Goal: Task Accomplishment & Management: Use online tool/utility

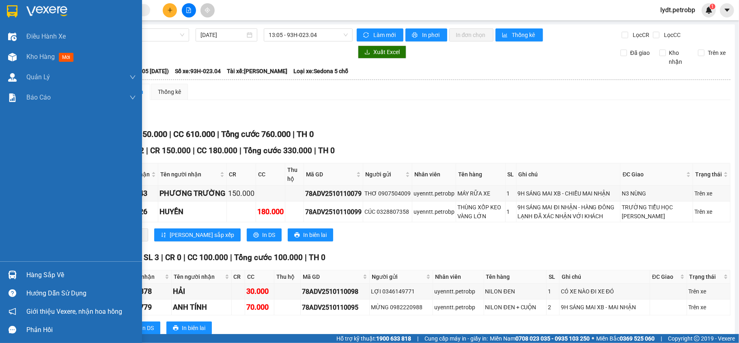
click at [15, 276] on img at bounding box center [12, 274] width 9 height 9
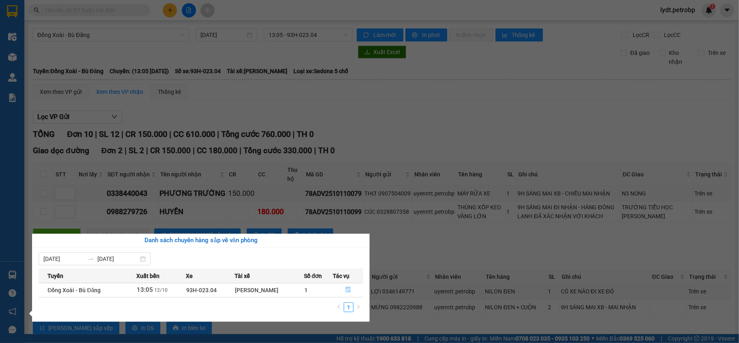
click at [351, 289] on icon "file-done" at bounding box center [348, 290] width 5 height 6
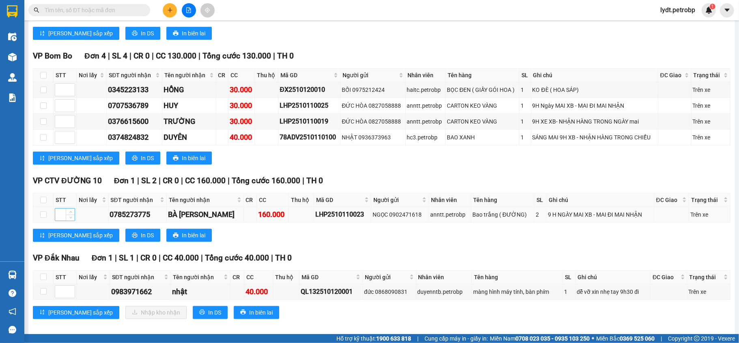
scroll to position [307, 0]
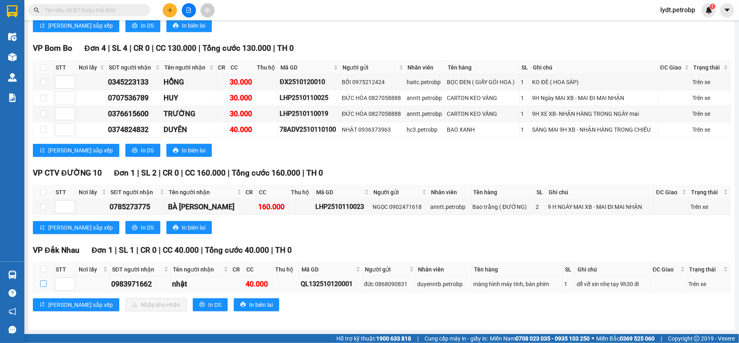
click at [44, 283] on input "checkbox" at bounding box center [43, 283] width 6 height 6
checkbox input "true"
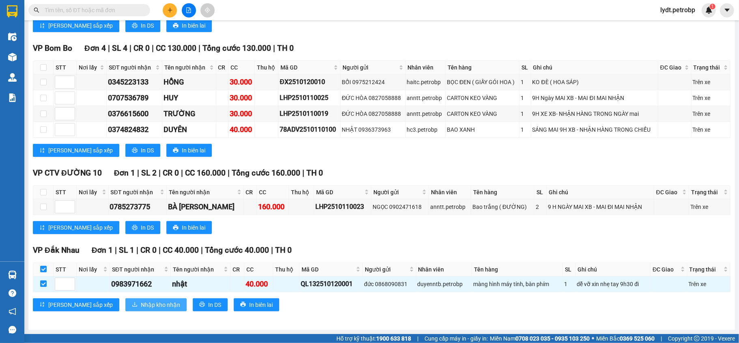
click at [144, 308] on span "Nhập kho nhận" at bounding box center [160, 304] width 39 height 9
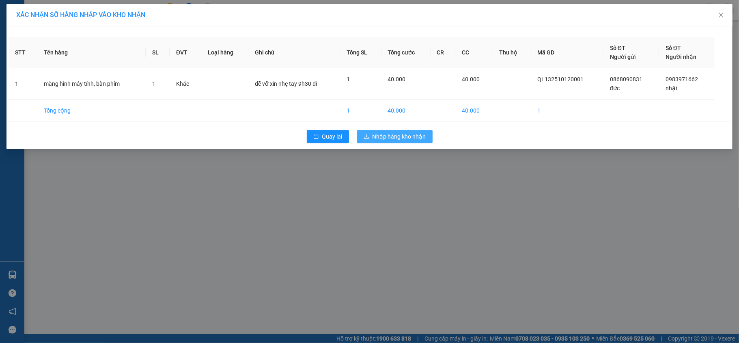
click at [390, 139] on span "Nhập hàng kho nhận" at bounding box center [400, 136] width 54 height 9
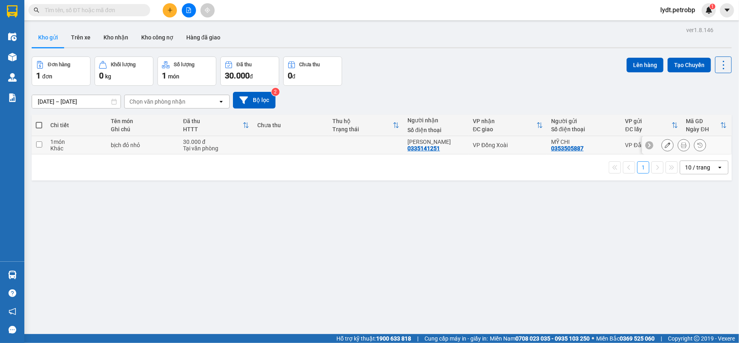
click at [37, 143] on input "checkbox" at bounding box center [39, 144] width 6 height 6
checkbox input "true"
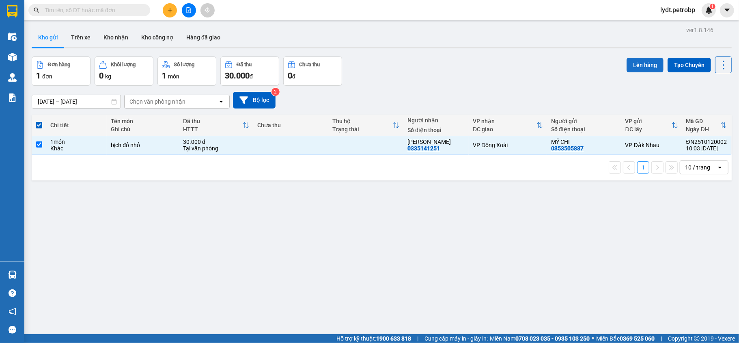
click at [637, 62] on button "Lên hàng" at bounding box center [645, 65] width 37 height 15
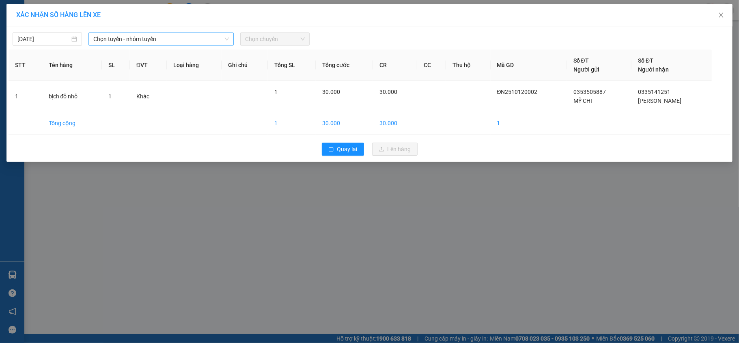
click at [142, 33] on span "Chọn tuyến - nhóm tuyến" at bounding box center [161, 39] width 136 height 12
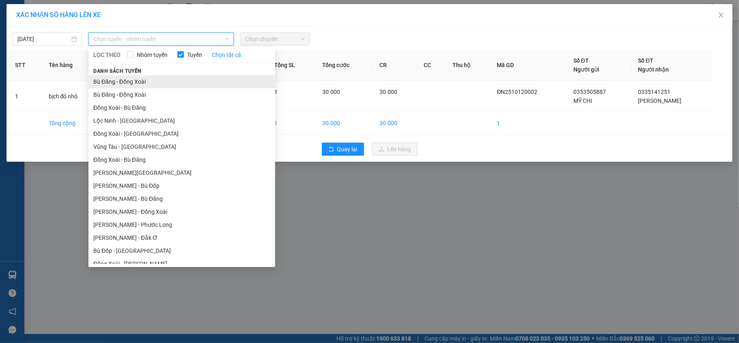
click at [136, 78] on li "Bù Đăng - Đồng Xoài" at bounding box center [181, 81] width 187 height 13
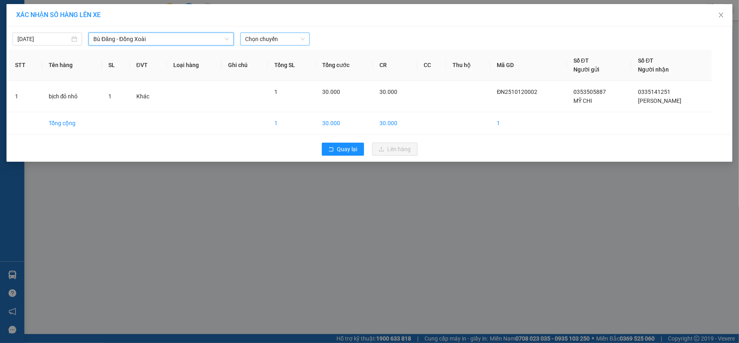
click at [262, 39] on span "Chọn chuyến" at bounding box center [275, 39] width 60 height 12
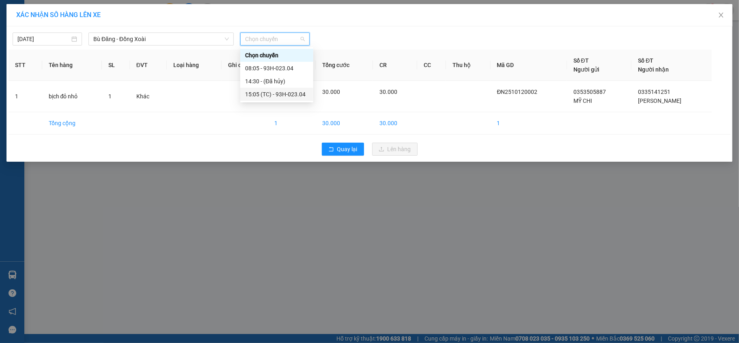
click at [276, 93] on div "15:05 (TC) - 93H-023.04" at bounding box center [276, 94] width 63 height 9
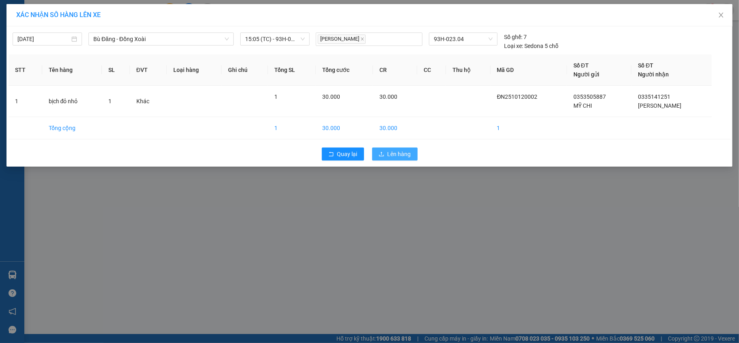
click at [389, 156] on span "Lên hàng" at bounding box center [400, 153] width 24 height 9
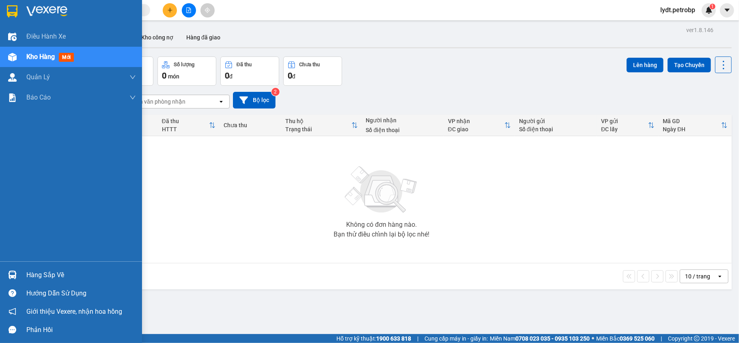
click at [20, 278] on div "Hàng sắp về" at bounding box center [71, 274] width 142 height 18
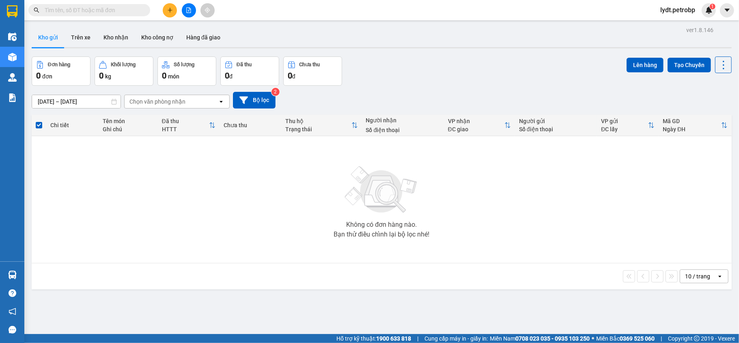
click at [414, 257] on section "Kết quả tìm kiếm ( 0 ) Bộ lọc No Data lydt.petrobp 1 Điều hành xe Kho hàng mới …" at bounding box center [369, 171] width 739 height 343
click at [183, 9] on button at bounding box center [189, 10] width 14 height 14
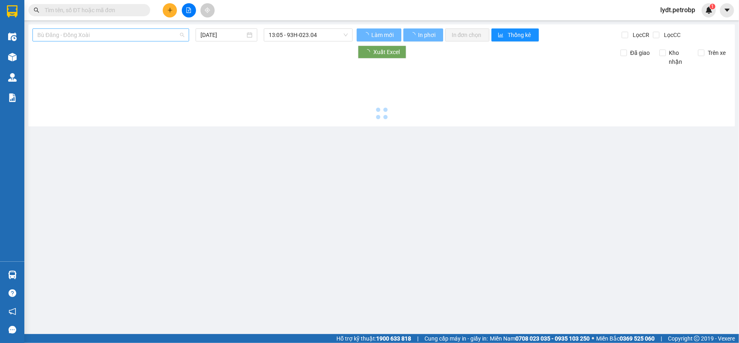
click at [91, 38] on span "Bù Đăng - Đồng Xoài" at bounding box center [110, 35] width 147 height 12
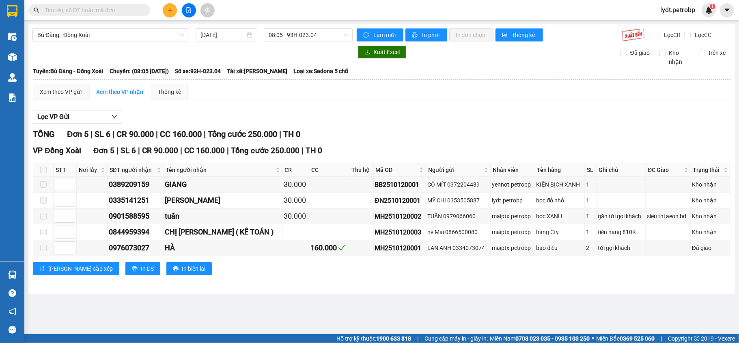
click at [239, 101] on div "Xem theo VP gửi Xem theo VP nhận Thống kê Lọc VP Gửi TỔNG Đơn 5 | SL 6 | CR 90…" at bounding box center [382, 184] width 698 height 201
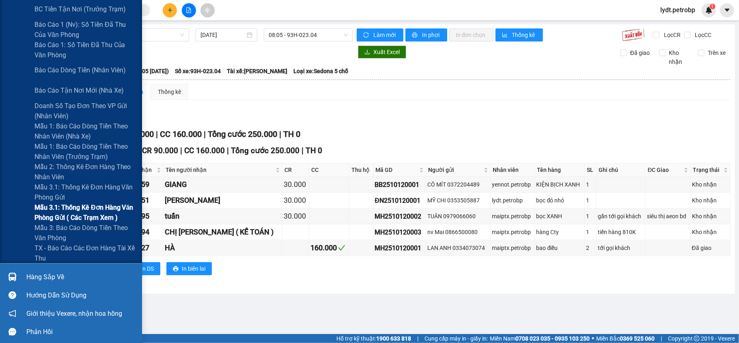
scroll to position [131, 0]
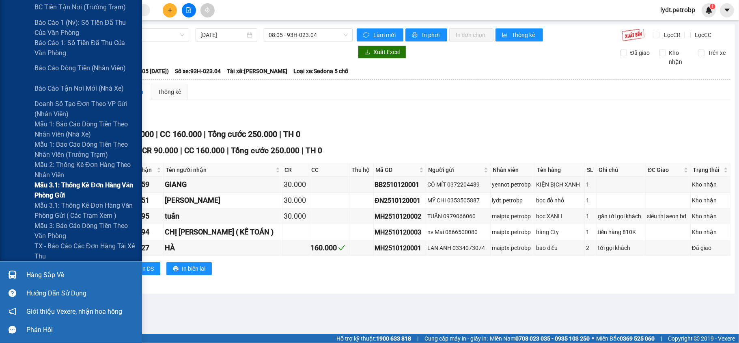
click at [71, 192] on span "Mẫu 3.1: Thống kê đơn hàng văn phòng gửi" at bounding box center [85, 190] width 101 height 20
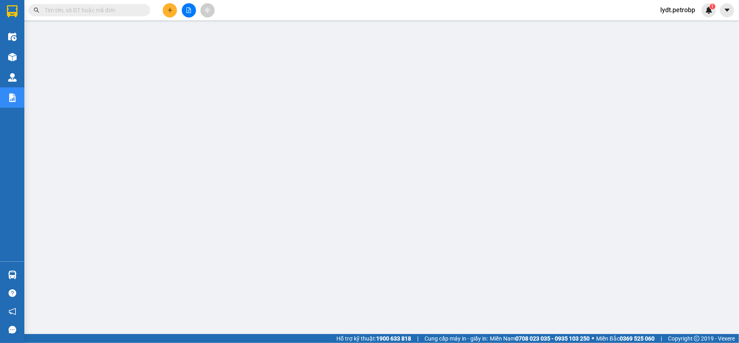
click at [106, 4] on span at bounding box center [89, 10] width 122 height 12
click at [106, 7] on input "text" at bounding box center [93, 10] width 96 height 9
paste input "CTVĐ102510100001"
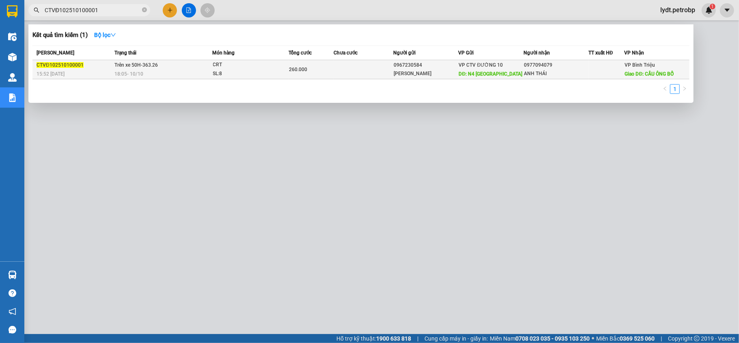
type input "CTVĐ102510100001"
click at [196, 64] on td "Trên xe 50H-363.26 18:05 [DATE]" at bounding box center [162, 69] width 100 height 19
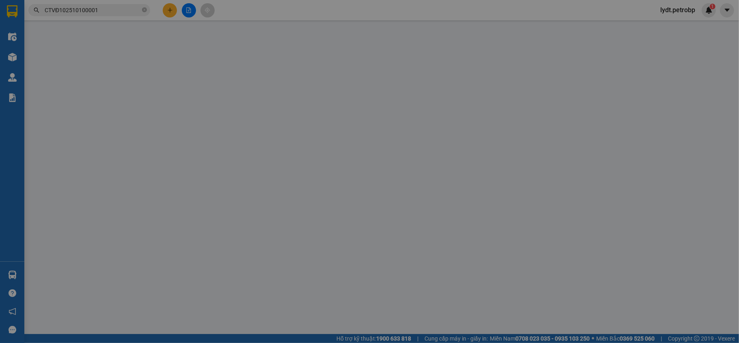
type input "0967230584"
type input "[PERSON_NAME]"
type input "N4 [GEOGRAPHIC_DATA]"
type input "0977094079"
type input "ANH THÁI"
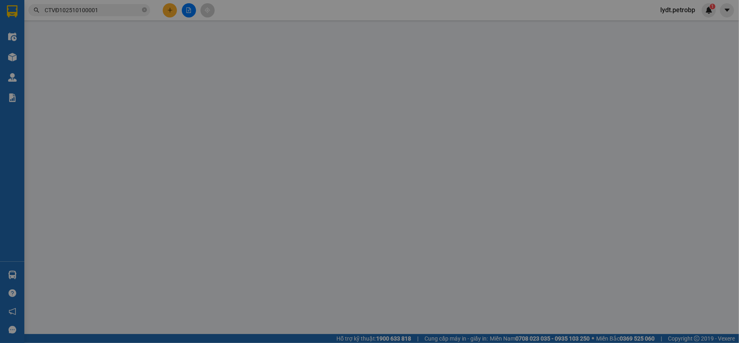
type input "CẦU ÔNG BỐ"
type input "260.000"
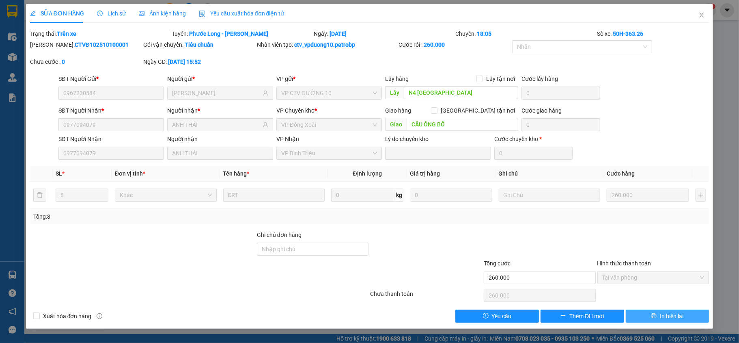
click at [656, 316] on icon "printer" at bounding box center [654, 316] width 6 height 6
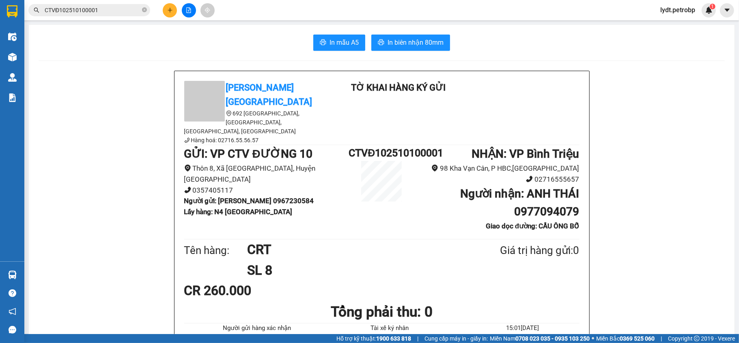
click at [468, 185] on h1 "Người nhận : ANH THÁI 0977094079" at bounding box center [497, 203] width 165 height 36
click at [401, 41] on span "In biên nhận 80mm" at bounding box center [416, 42] width 56 height 10
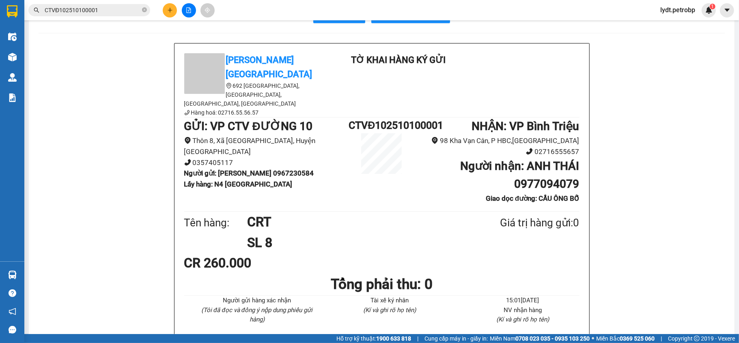
scroll to position [54, 0]
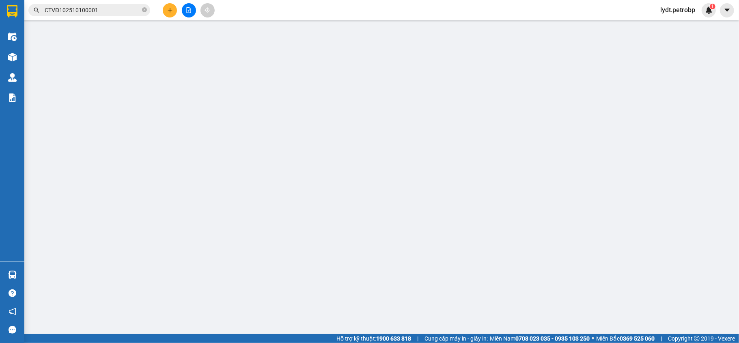
type input "0967230584"
type input "[PERSON_NAME]"
type input "N4 [GEOGRAPHIC_DATA]"
type input "0977094079"
type input "ANH THÁI"
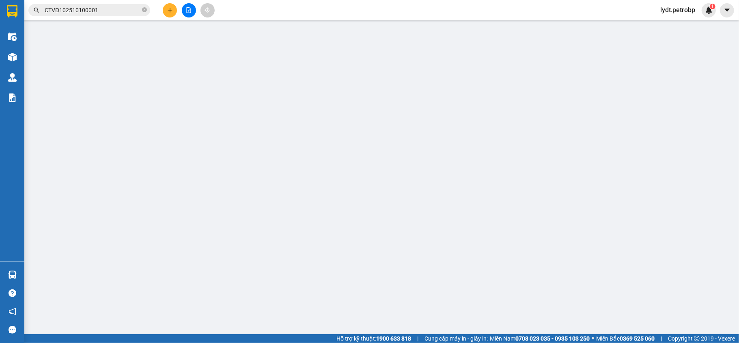
type input "CẦU ÔNG BỐ"
type input "260.000"
click at [143, 7] on span at bounding box center [144, 10] width 5 height 8
paste input "CTVĐ102510060001"
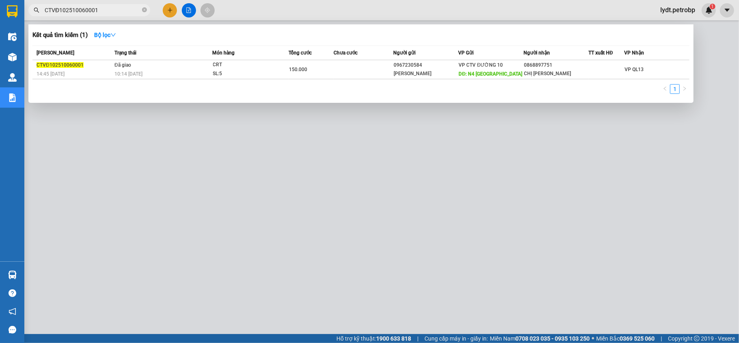
type input "CTVĐ102510060001"
click at [210, 187] on div at bounding box center [369, 171] width 739 height 343
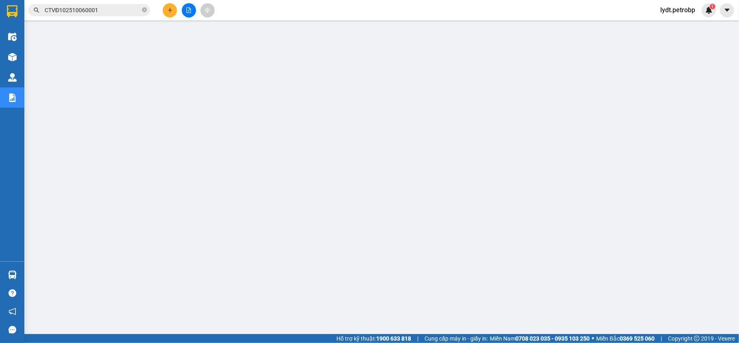
click at [116, 9] on input "CTVĐ102510060001" at bounding box center [93, 10] width 96 height 9
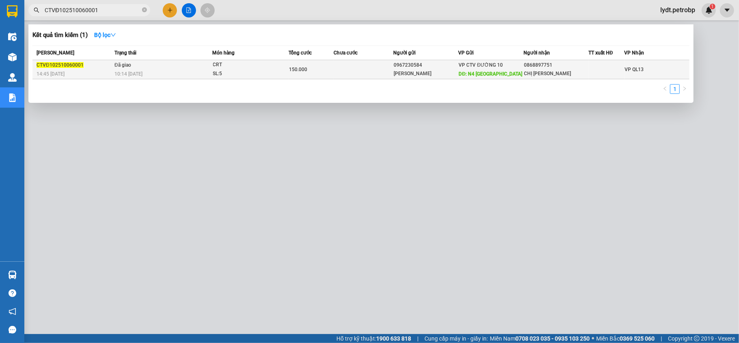
click at [142, 66] on td "Đã giao 10:14 [DATE]" at bounding box center [162, 69] width 100 height 19
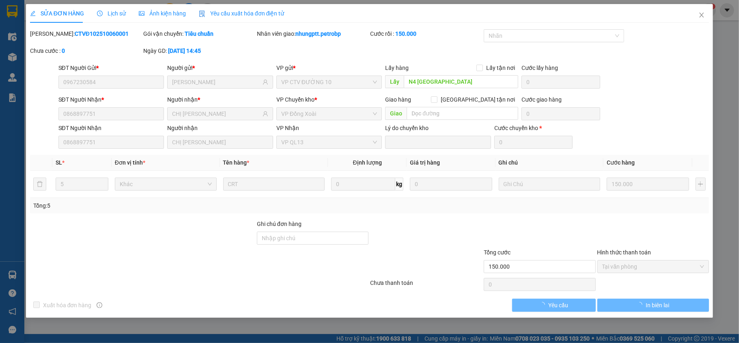
type input "0967230584"
type input "[PERSON_NAME]"
type input "N4 [GEOGRAPHIC_DATA]"
type input "0868897751"
type input "CHỊ [PERSON_NAME]"
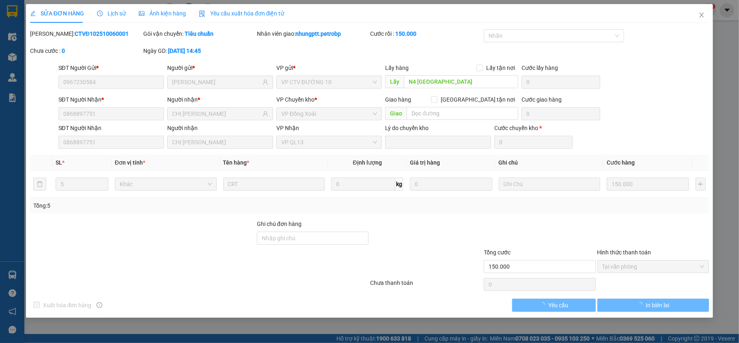
type input "150.000"
click at [638, 301] on button "In biên lai" at bounding box center [653, 304] width 112 height 13
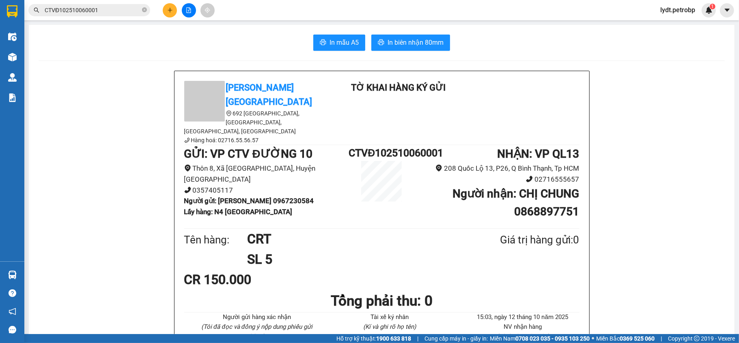
scroll to position [54, 0]
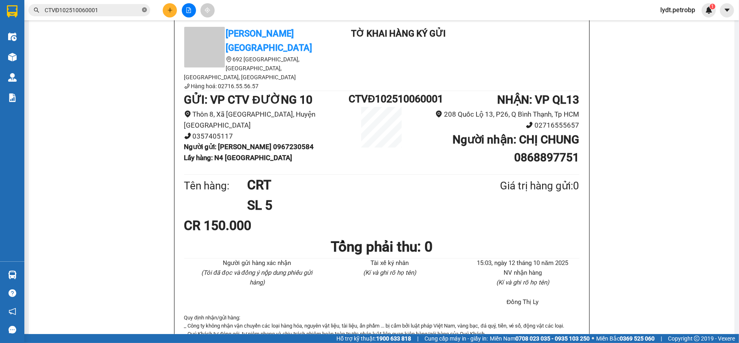
click at [144, 9] on icon "close-circle" at bounding box center [144, 9] width 5 height 5
paste input "CTVĐ102510060002"
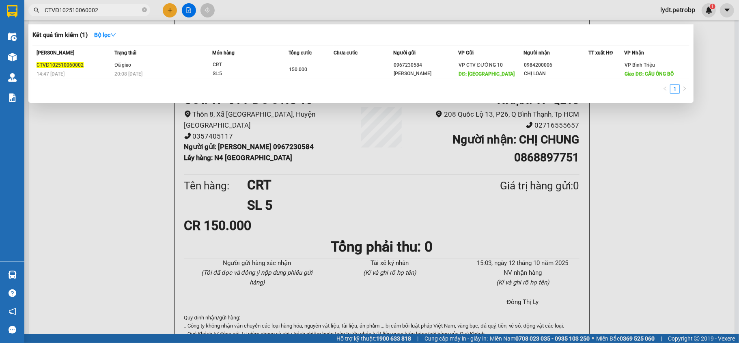
type input "CTVĐ102510060002"
click at [208, 65] on td "Đã giao 20:08 [DATE]" at bounding box center [162, 69] width 100 height 19
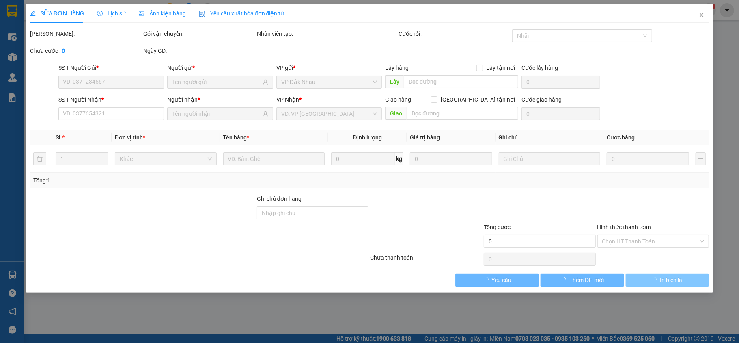
type input "0967230584"
type input "[PERSON_NAME]"
type input "ĐẮK ÚY"
type input "0984200006"
type input "CHỊ LOAN"
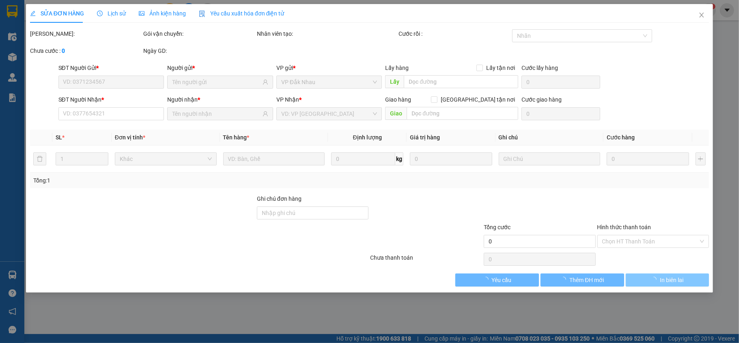
type input "CẦU ÔNG BỐ"
type input "150.000"
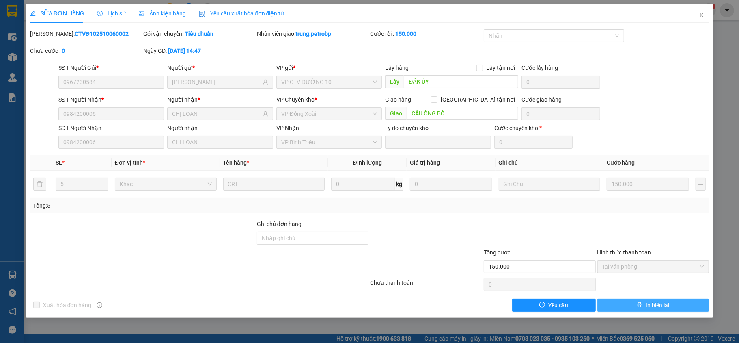
click at [664, 304] on span "In biên lai" at bounding box center [658, 304] width 24 height 9
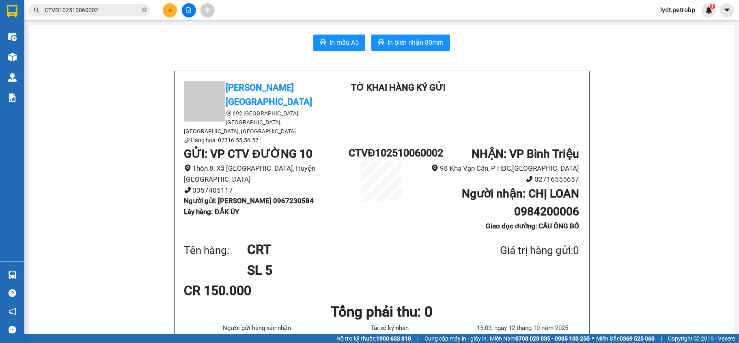
click at [106, 6] on input "CTVĐ102510060002" at bounding box center [93, 10] width 96 height 9
